Goal: Task Accomplishment & Management: Manage account settings

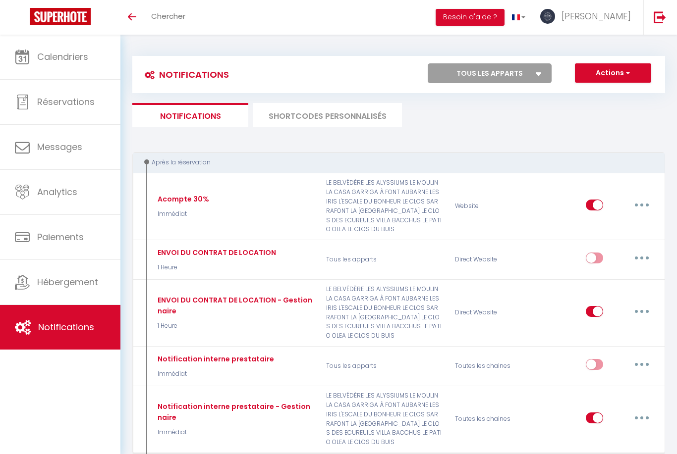
click at [330, 117] on li "SHORTCODES PERSONNALISÉS" at bounding box center [327, 115] width 149 height 24
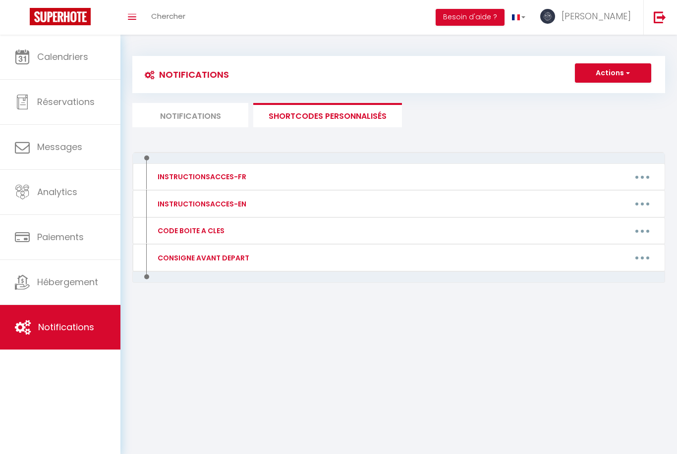
click at [657, 20] on img at bounding box center [659, 17] width 12 height 12
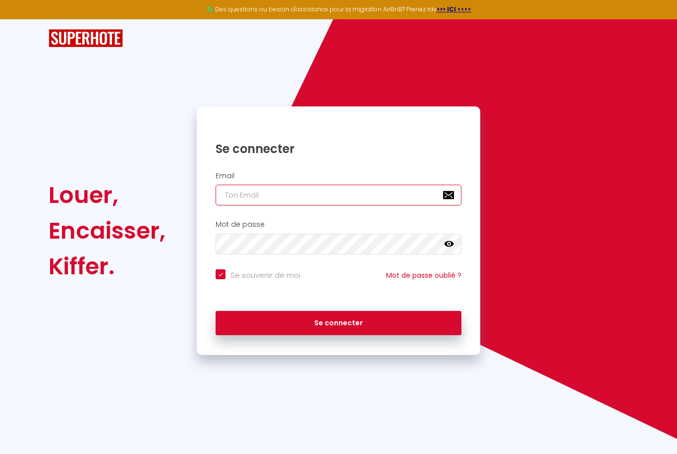
type input "[EMAIL_ADDRESS][DOMAIN_NAME]"
click at [338, 321] on button "Se connecter" at bounding box center [338, 323] width 246 height 25
checkbox input "true"
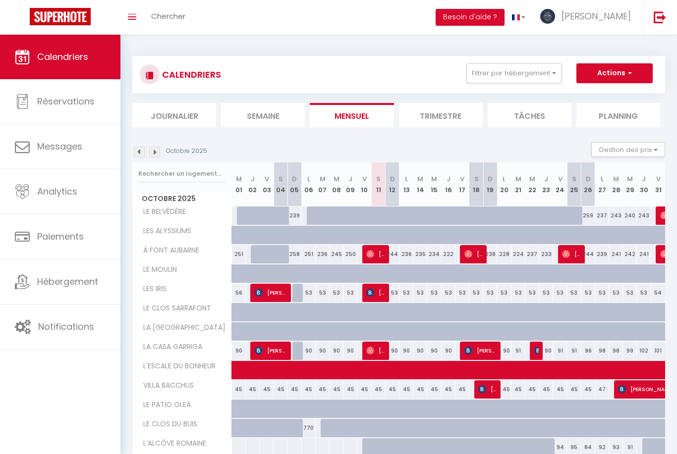
click at [75, 330] on span "Notifications" at bounding box center [66, 326] width 56 height 12
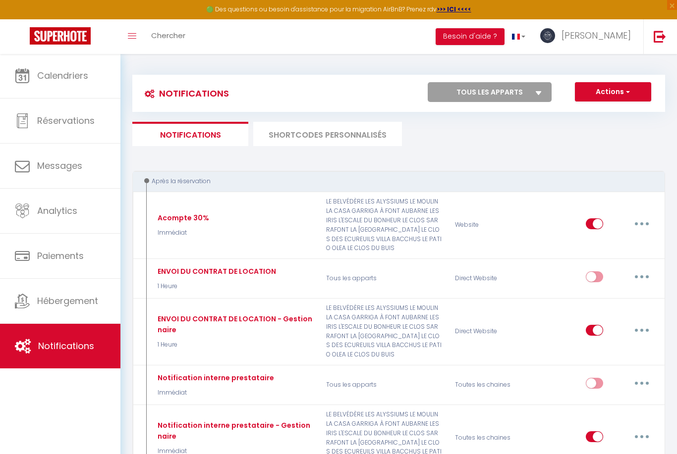
click at [332, 134] on li "SHORTCODES PERSONNALISÉS" at bounding box center [327, 134] width 149 height 24
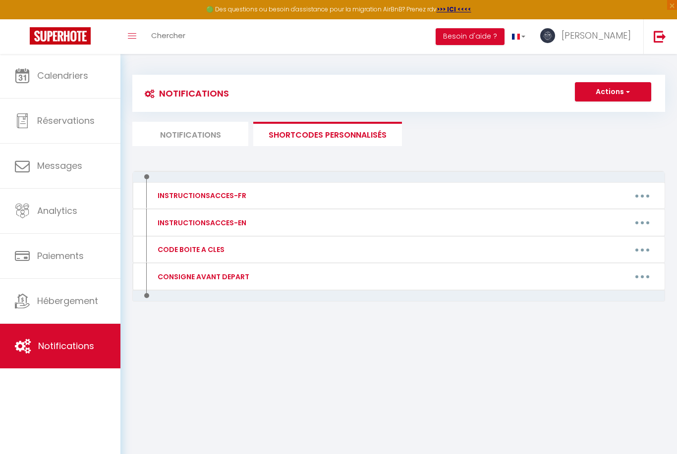
click at [652, 190] on button "button" at bounding box center [642, 196] width 28 height 16
click at [597, 210] on link "Editer" at bounding box center [616, 218] width 73 height 17
type input "INSTRUCTIONSACCES-FR"
type textarea "Il ne vous reste plus qu’à venir avec vos valises, en effet tout est fourni dan…"
type textarea "[URL][DOMAIN_NAME] Il ne vous reste plus qu’à poser vos valises ! Tout est prév…"
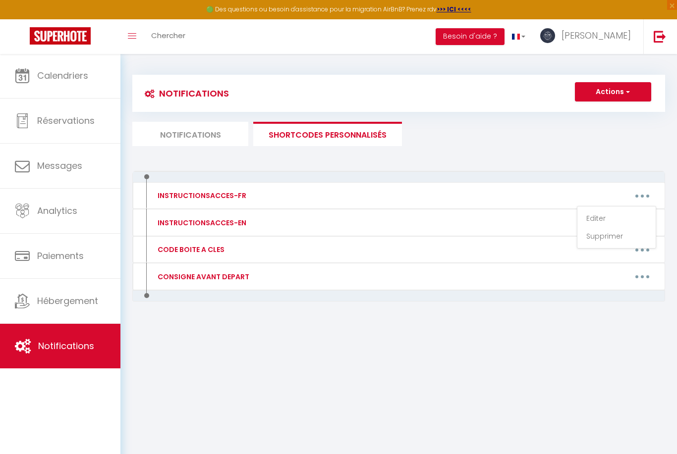
type textarea "[URL][DOMAIN_NAME] Il ne vous reste plus qu’à poser vos valises ! Tout est prév…"
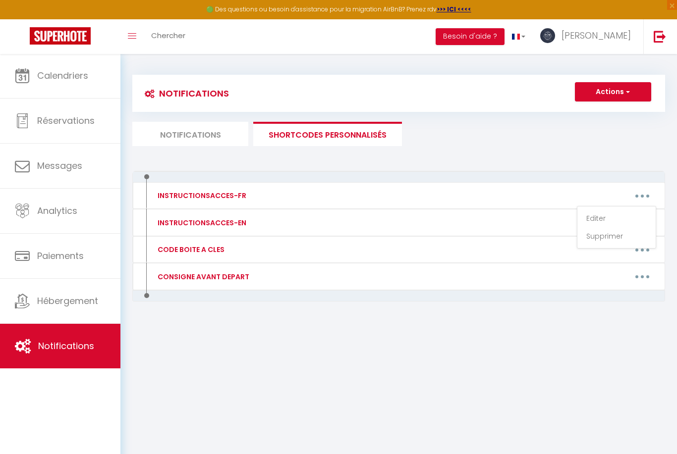
type textarea "[URL][DOMAIN_NAME] Il ne vous reste plus qu’à poser vos valises ! Tout est prév…"
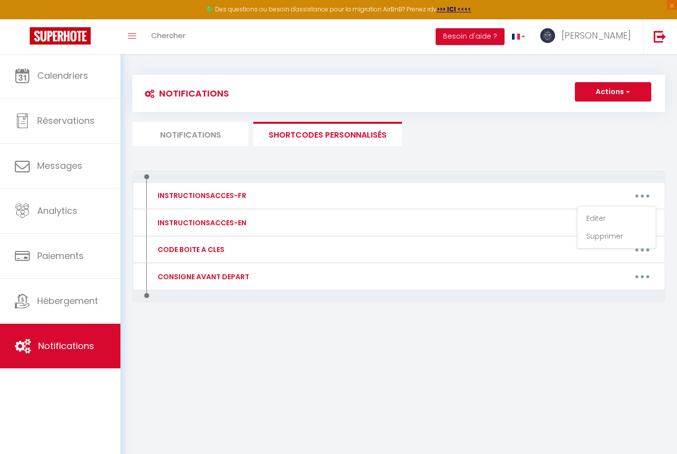
type textarea "[URL][DOMAIN_NAME] Il ne vous reste plus qu’à poser vos valises ! Tout est prév…"
type textarea "Il ne vous reste plus qu’à poser vos valises ! Tout est prévu pour que vous vou…"
type textarea "[URL][DOMAIN_NAME] Il ne vous reste plus qu’à poser vos valises ! Tout est prév…"
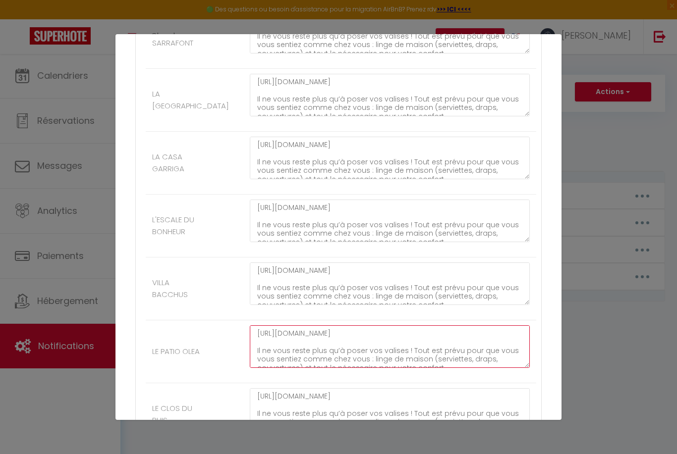
click at [495, 331] on textarea "[URL][DOMAIN_NAME] Il ne vous reste plus qu’à poser vos valises ! Tout est prév…" at bounding box center [390, 346] width 280 height 43
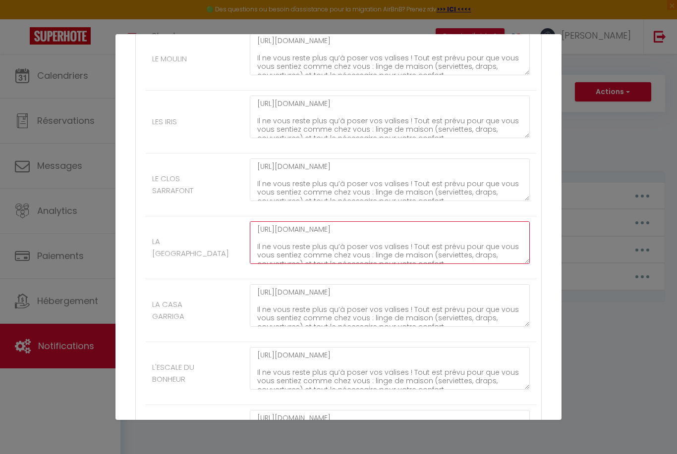
click at [517, 223] on textarea "[URL][DOMAIN_NAME] Il ne vous reste plus qu’à poser vos valises ! Tout est prév…" at bounding box center [390, 242] width 280 height 43
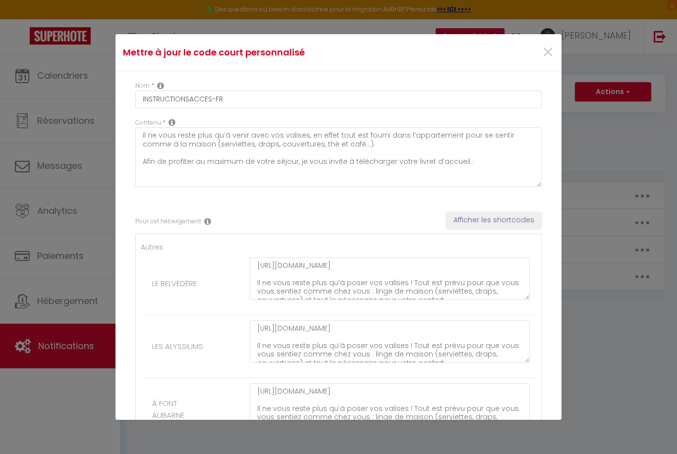
click at [552, 40] on span "×" at bounding box center [547, 53] width 12 height 30
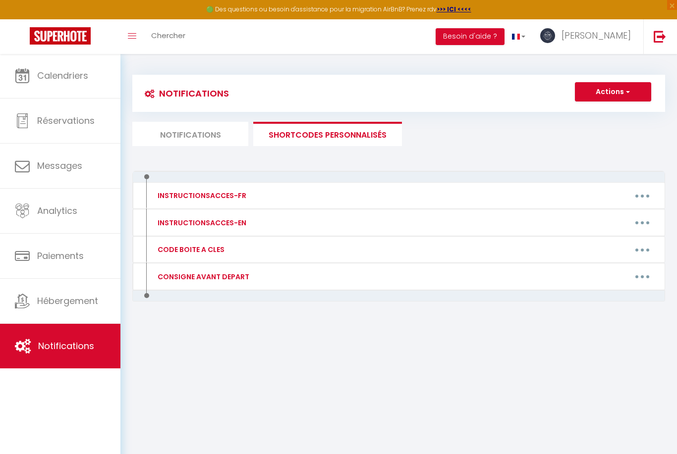
click at [47, 79] on span "Calendriers" at bounding box center [62, 75] width 51 height 12
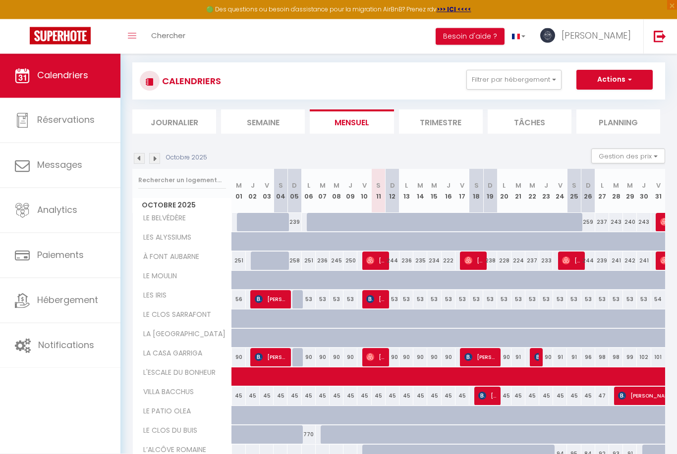
scroll to position [44, 0]
